Goal: Find specific page/section: Find specific page/section

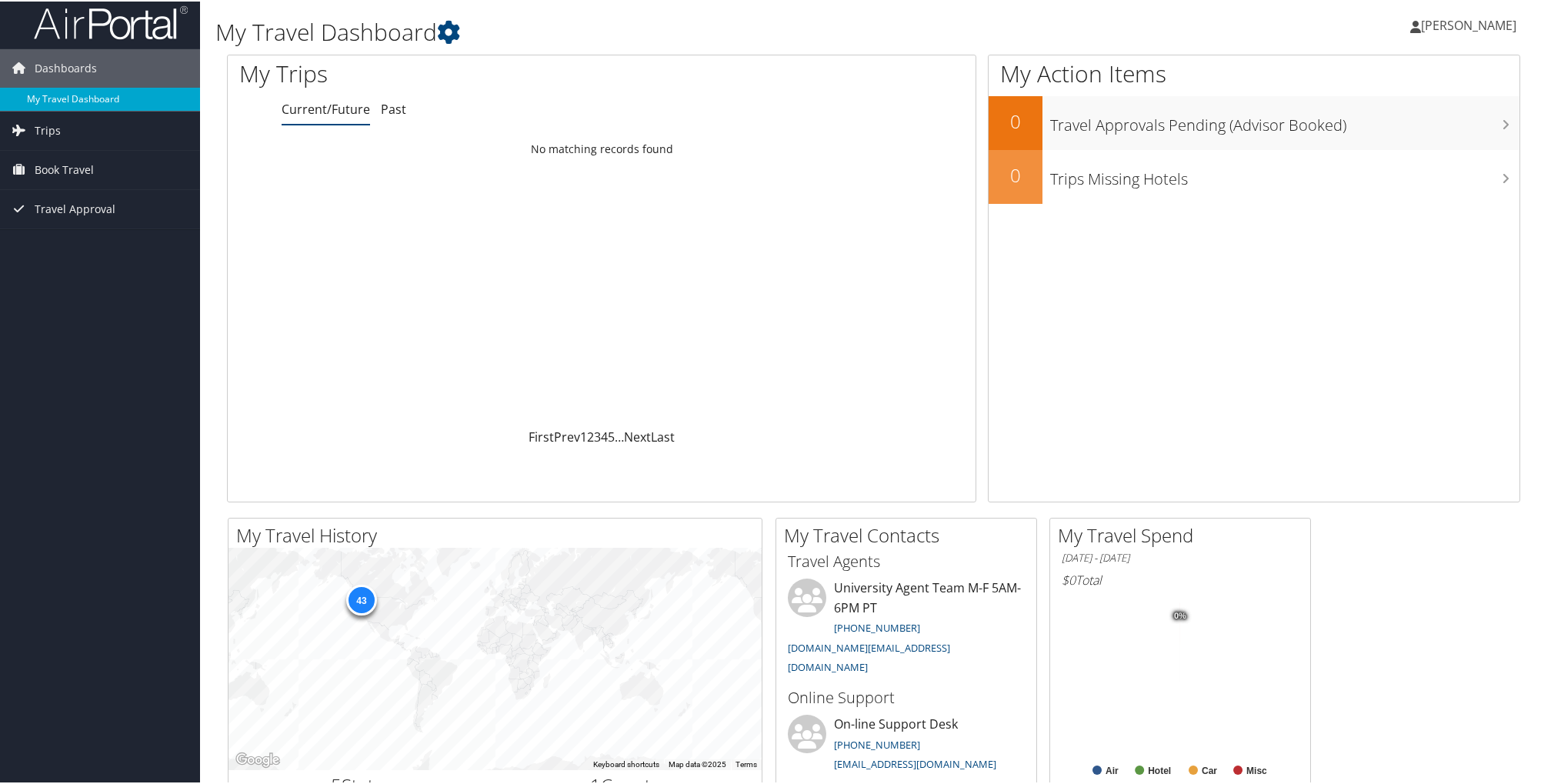
scroll to position [11, 0]
click at [38, 121] on span "Trips" at bounding box center [47, 130] width 26 height 38
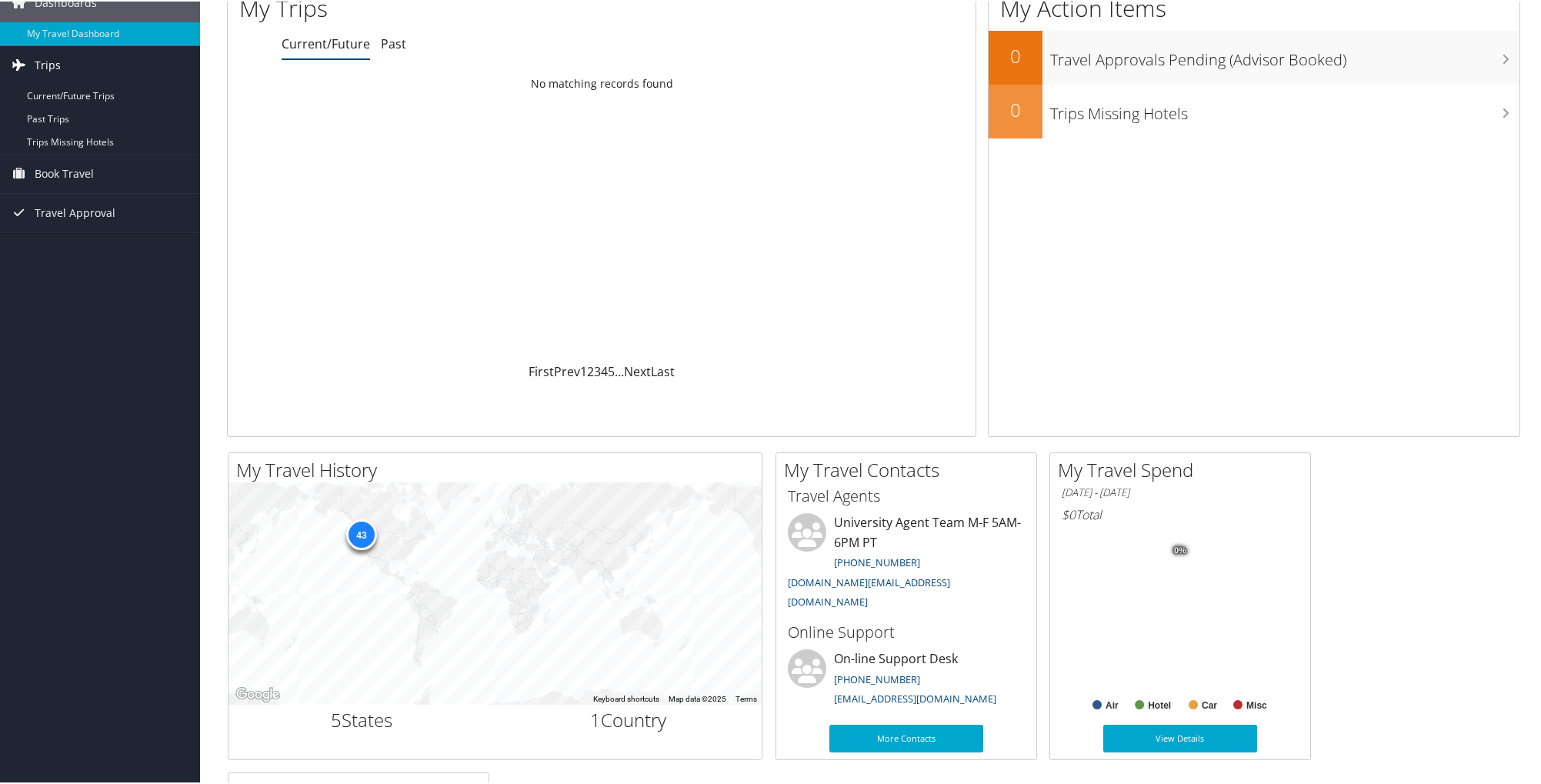
scroll to position [49, 0]
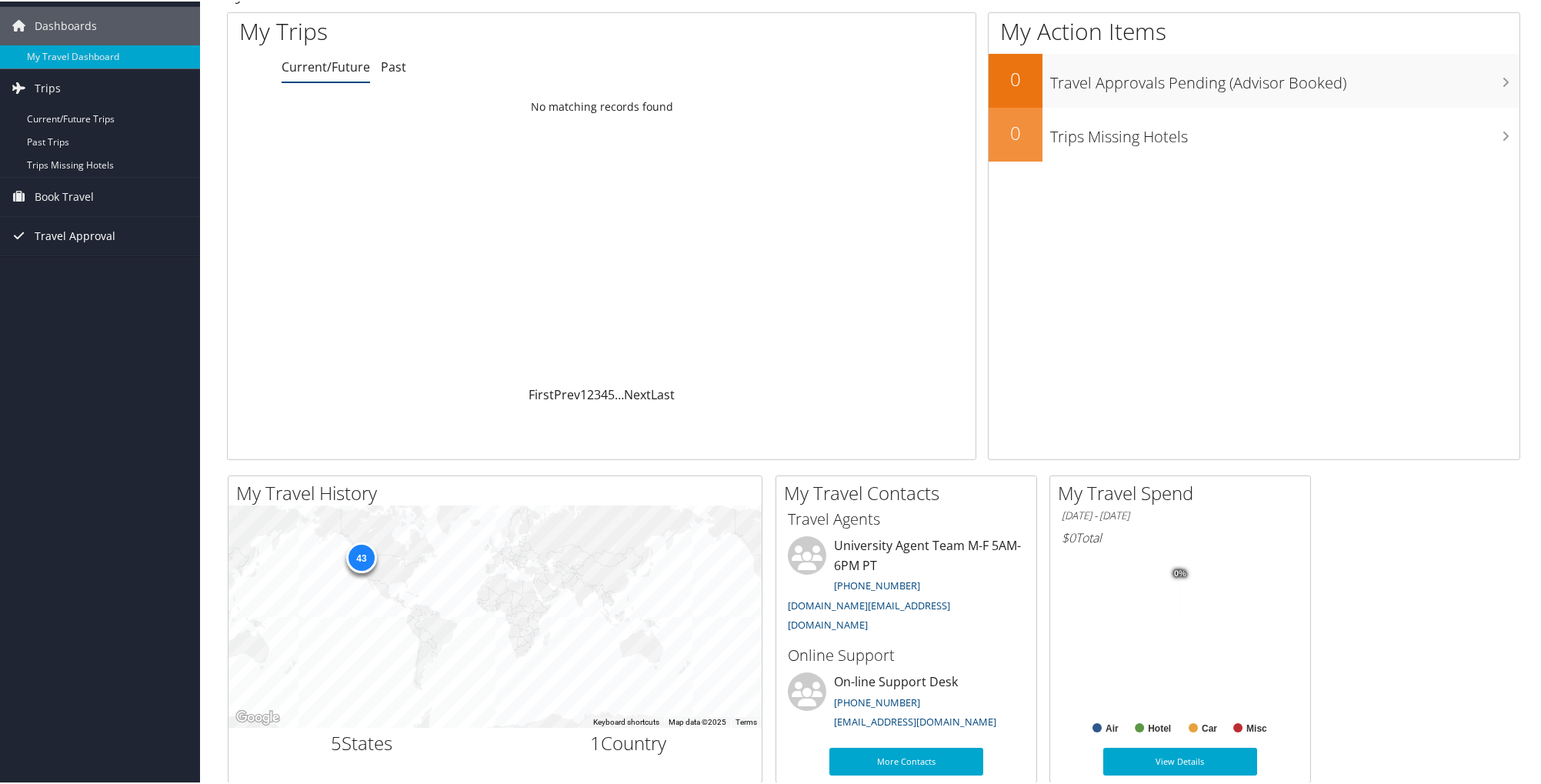
click at [57, 238] on span "Travel Approval" at bounding box center [74, 234] width 81 height 38
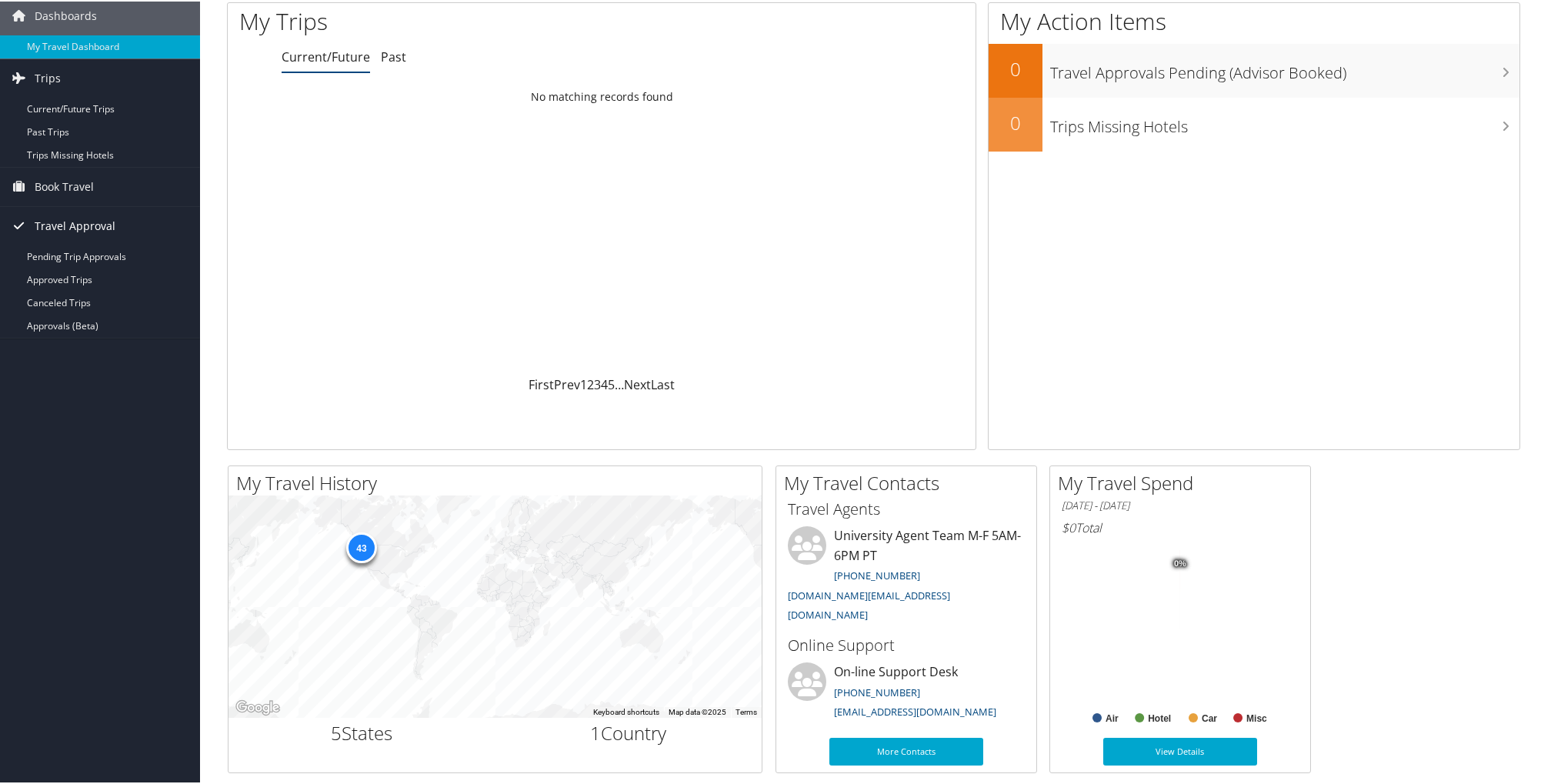
scroll to position [61, 0]
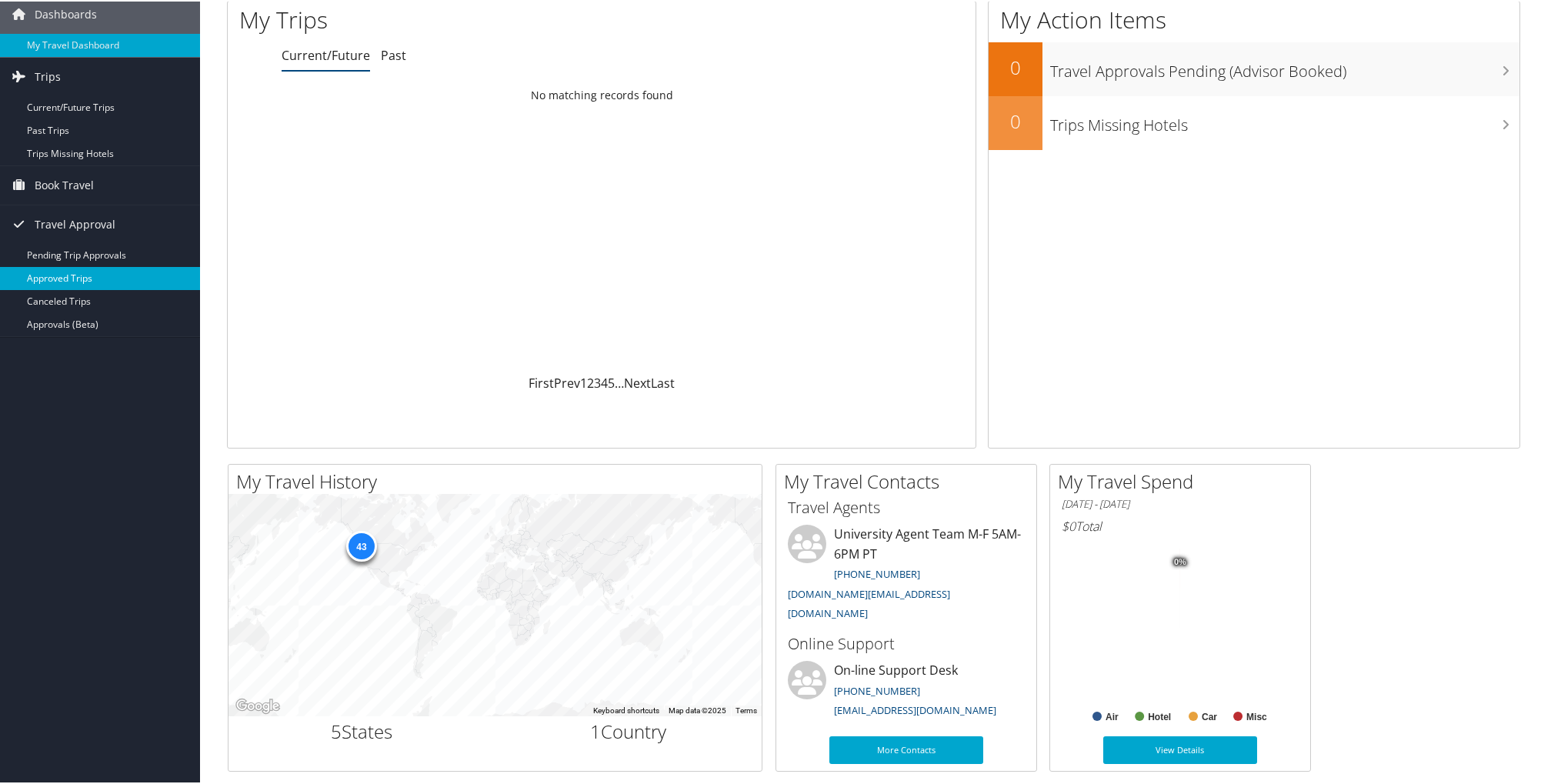
click at [59, 279] on link "Approved Trips" at bounding box center [100, 277] width 200 height 23
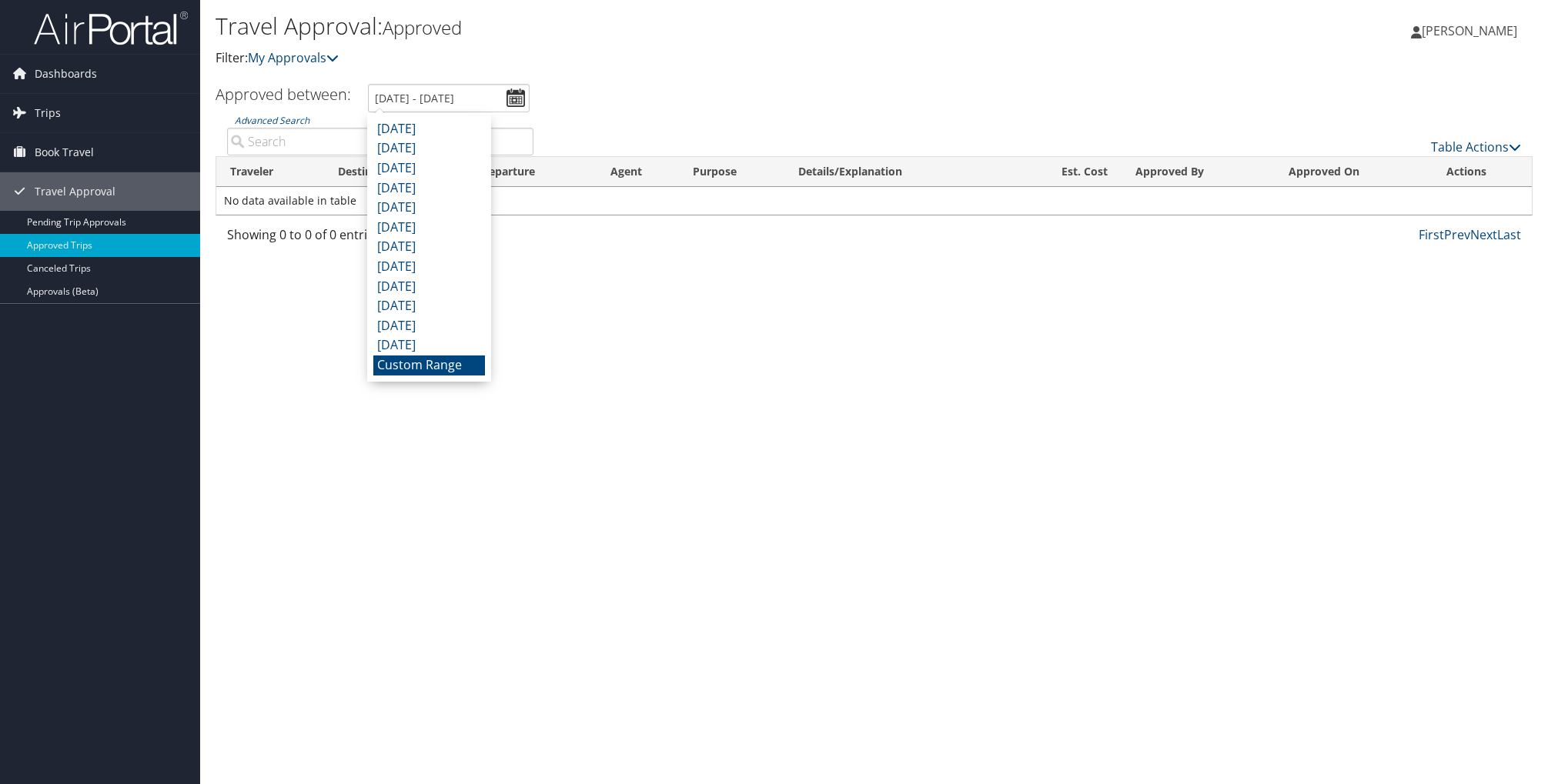
click at [327, 136] on input "Advanced Search" at bounding box center [380, 142] width 306 height 28
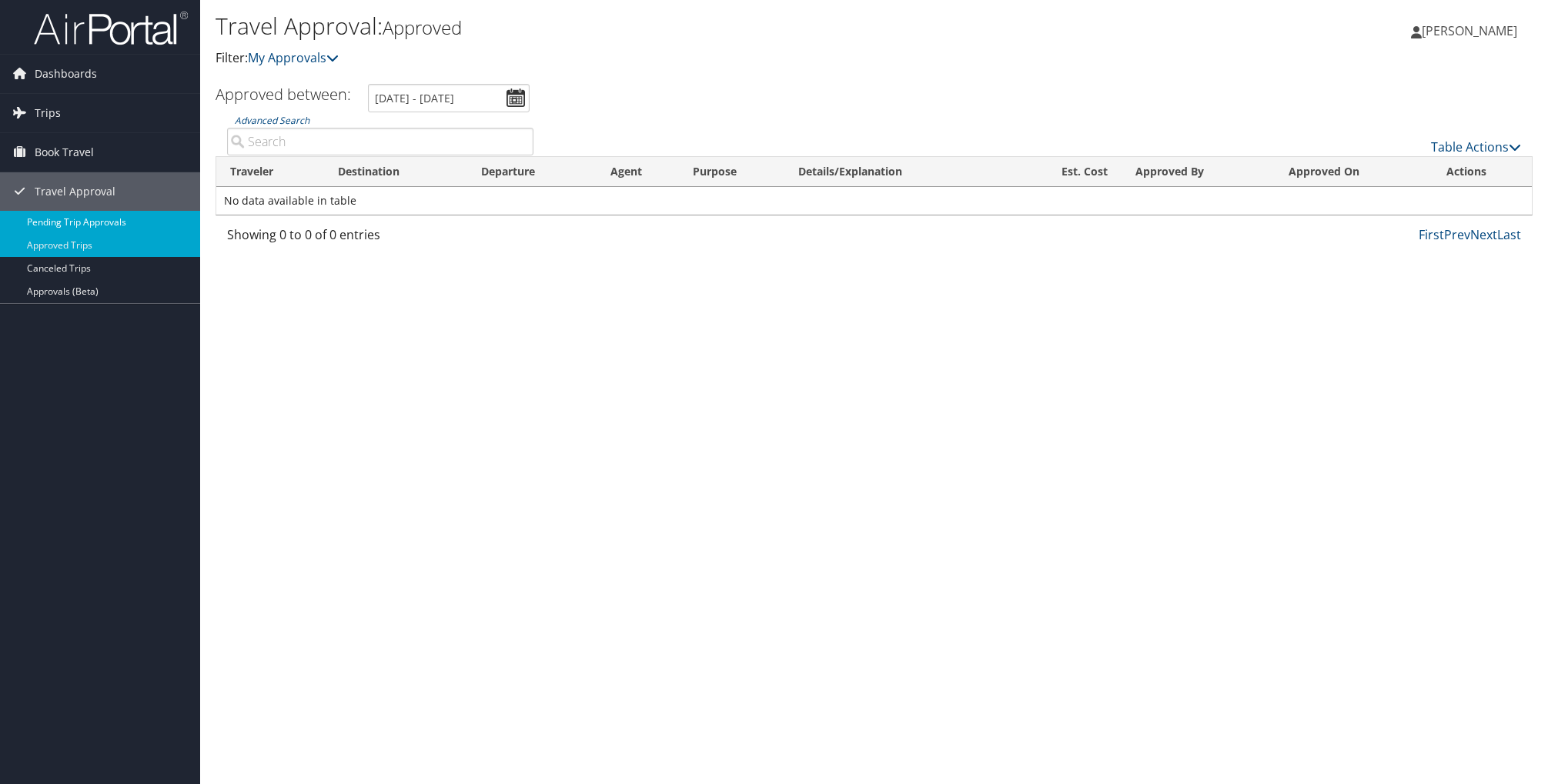
click at [101, 221] on link "Pending Trip Approvals" at bounding box center [100, 221] width 200 height 23
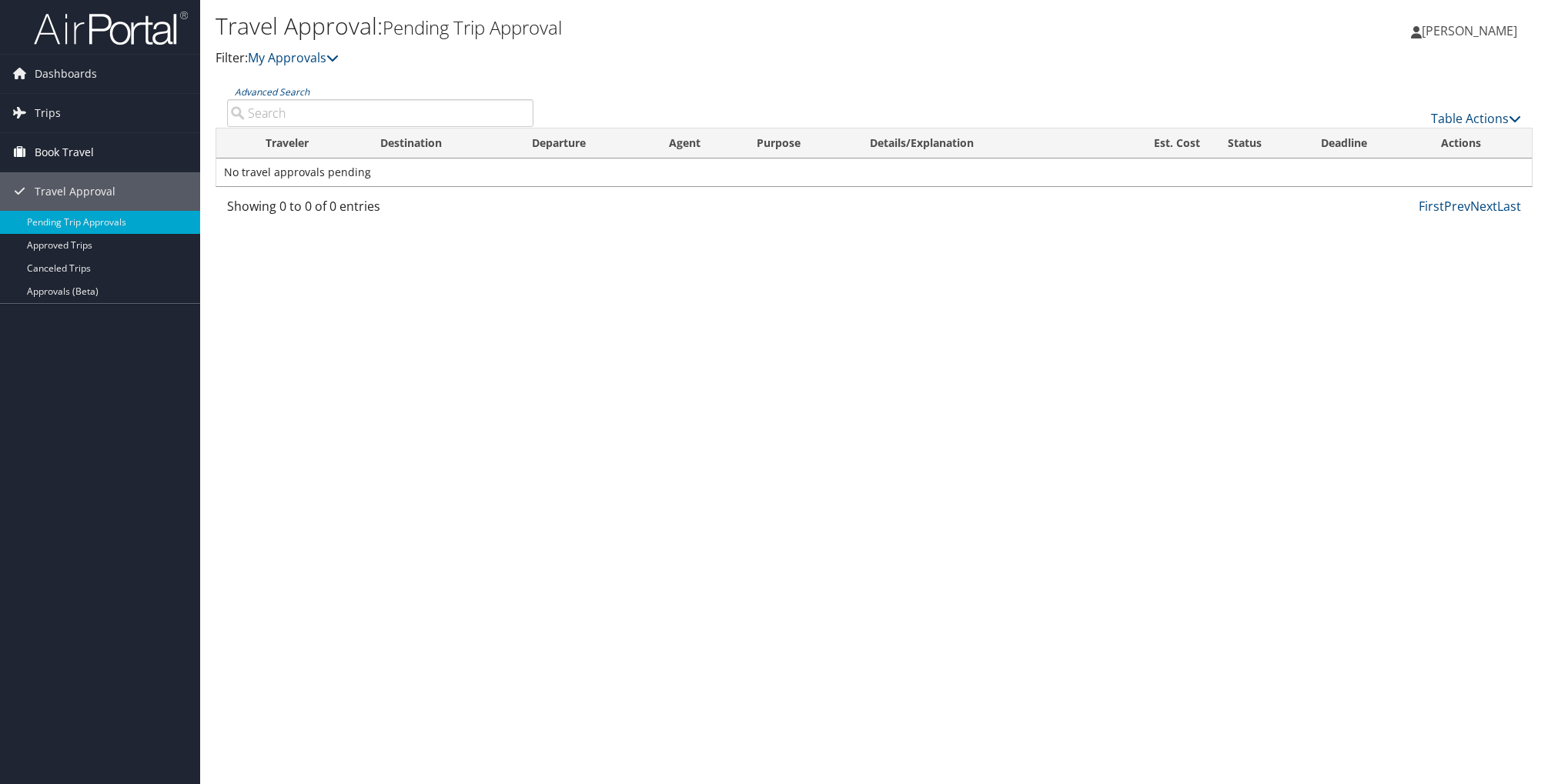
click at [38, 150] on span "Book Travel" at bounding box center [64, 152] width 59 height 38
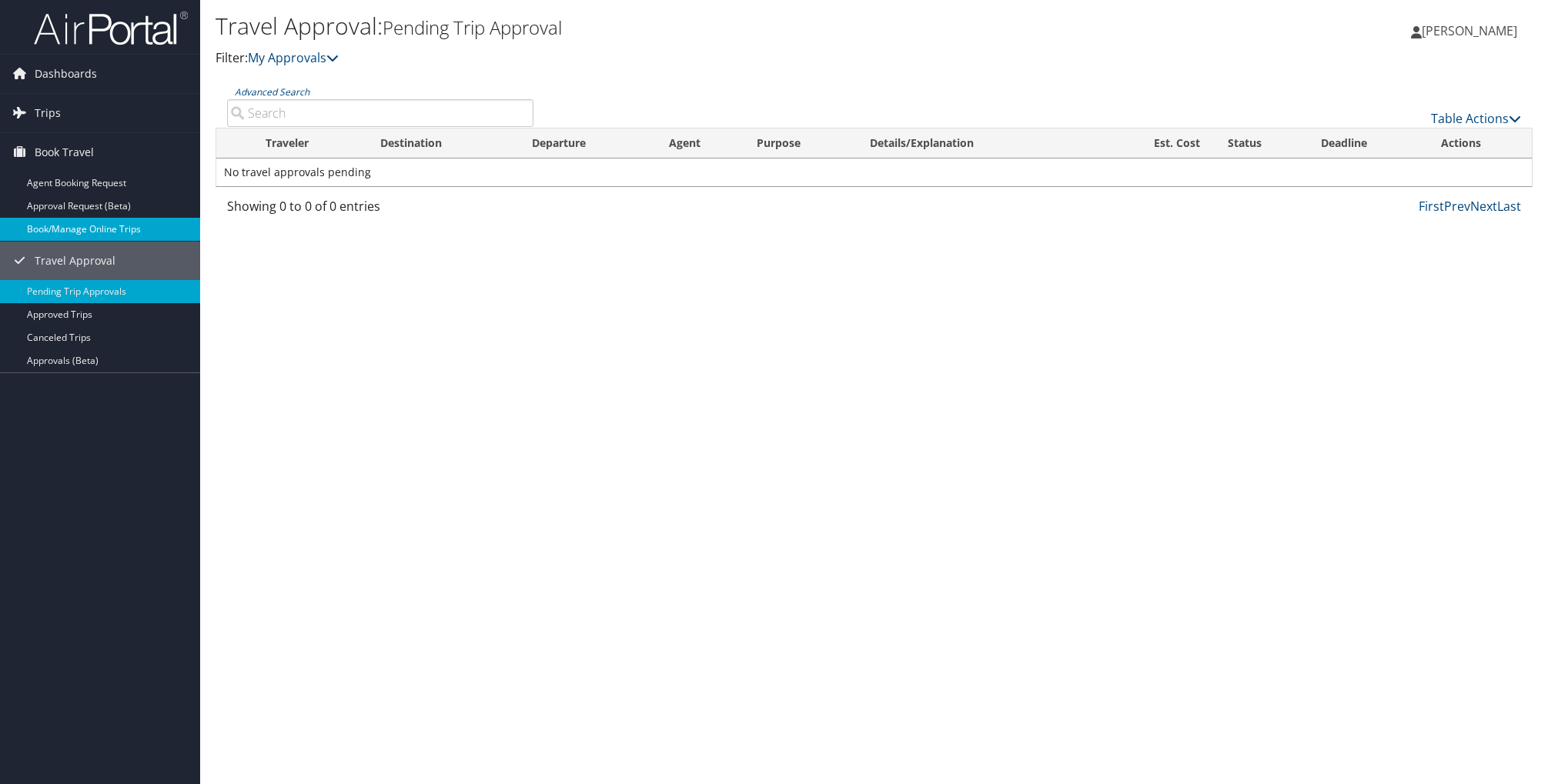
click at [45, 230] on link "Book/Manage Online Trips" at bounding box center [100, 229] width 200 height 23
